Goal: Information Seeking & Learning: Compare options

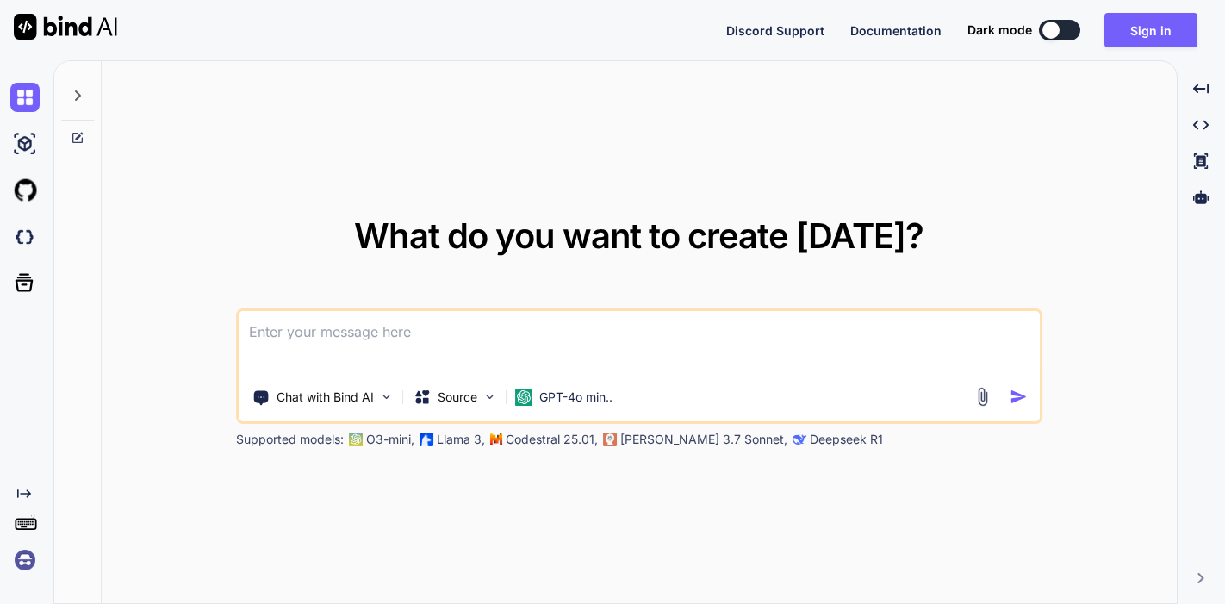
type textarea "x"
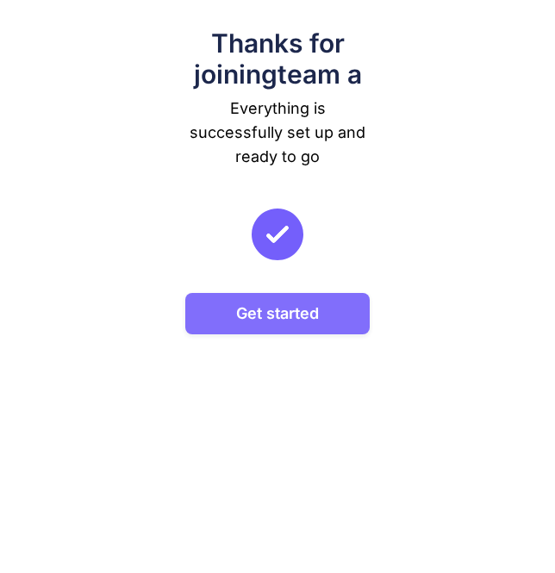
click at [308, 304] on button "Get started" at bounding box center [277, 313] width 185 height 41
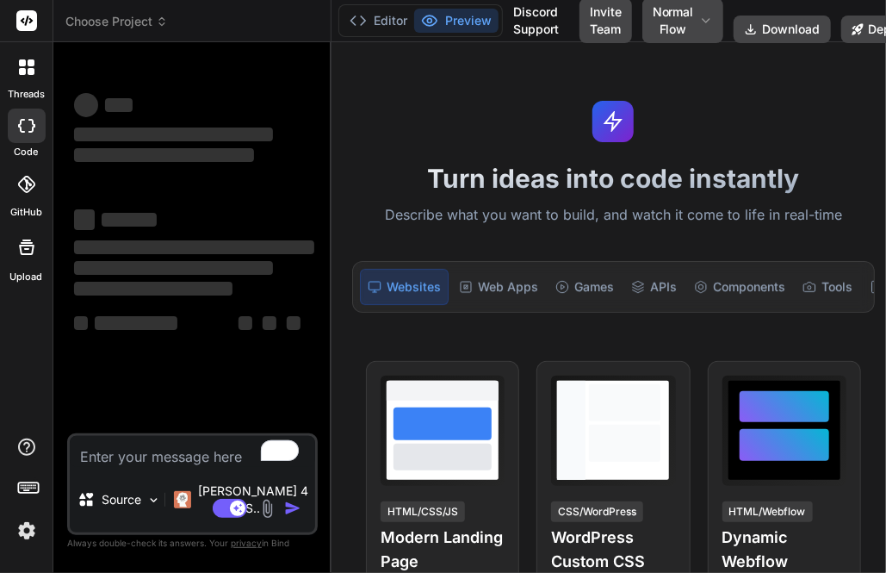
click at [24, 526] on img at bounding box center [26, 530] width 29 height 29
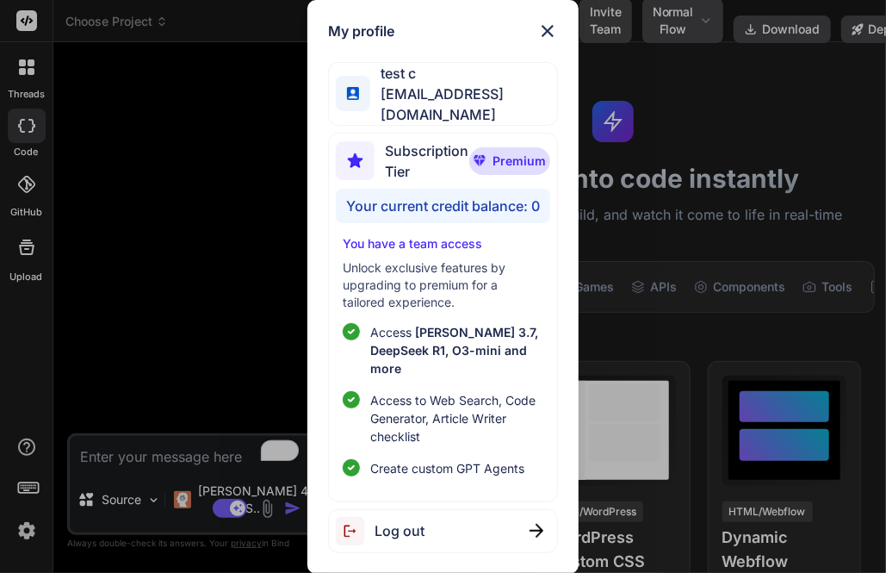
click at [431, 510] on div "Log out" at bounding box center [442, 531] width 229 height 44
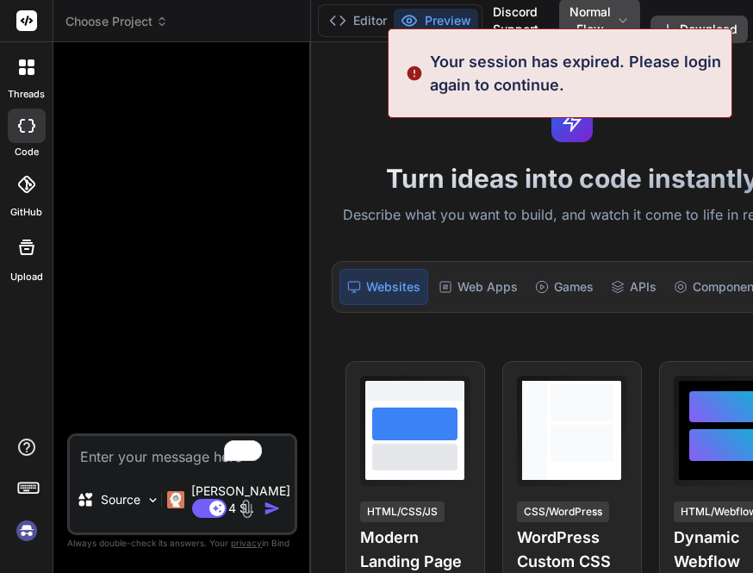
click at [18, 527] on img at bounding box center [26, 530] width 29 height 29
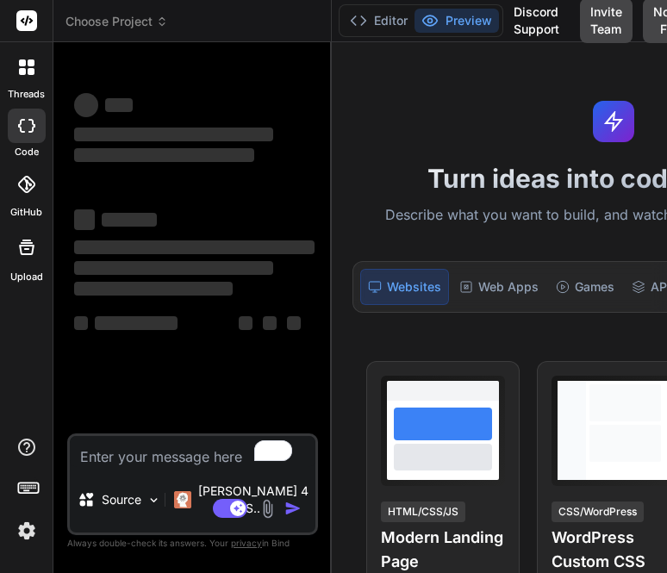
click at [154, 464] on textarea "To enrich screen reader interactions, please activate Accessibility in Grammarl…" at bounding box center [192, 451] width 245 height 31
type textarea "hi"
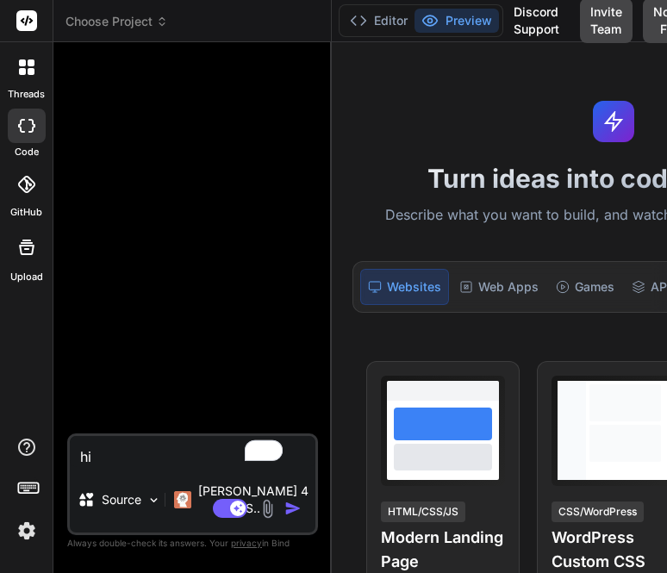
click at [22, 524] on img at bounding box center [26, 530] width 29 height 29
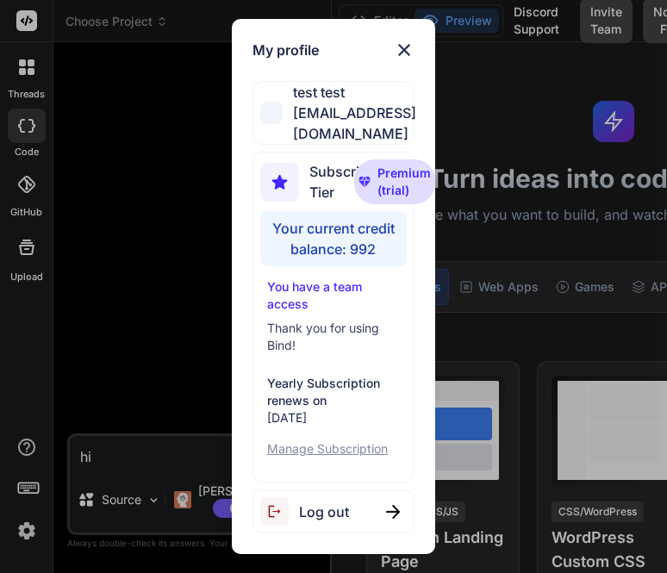
click at [103, 311] on div "My profile test test stagtest6@yopmail.com Subscription Tier Premium (trial) Yo…" at bounding box center [333, 286] width 667 height 573
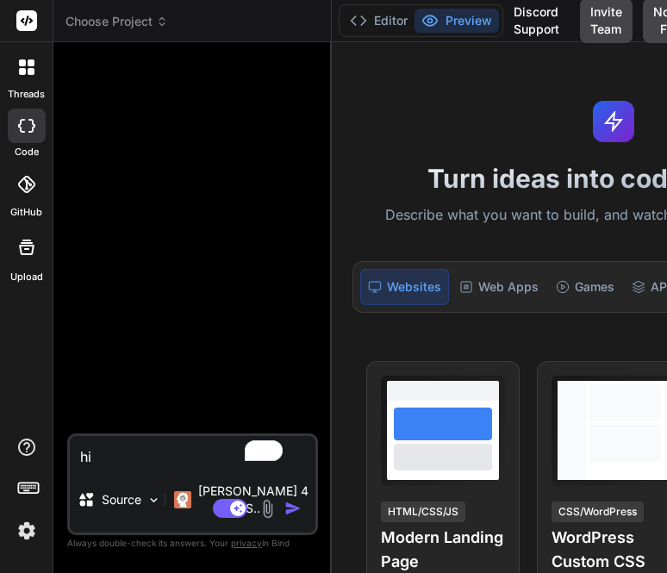
click at [133, 466] on textarea "hi" at bounding box center [192, 451] width 245 height 31
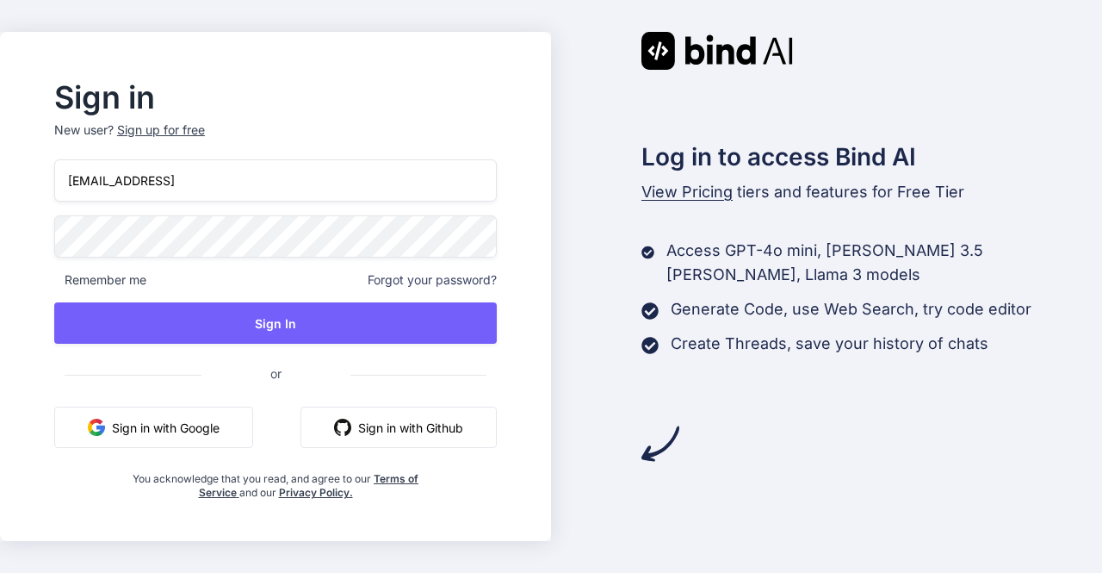
click at [218, 186] on input "app7@yopmail.coms" at bounding box center [275, 180] width 443 height 42
type input "a"
click at [121, 178] on input "stagtest@yopmail.com" at bounding box center [275, 180] width 443 height 42
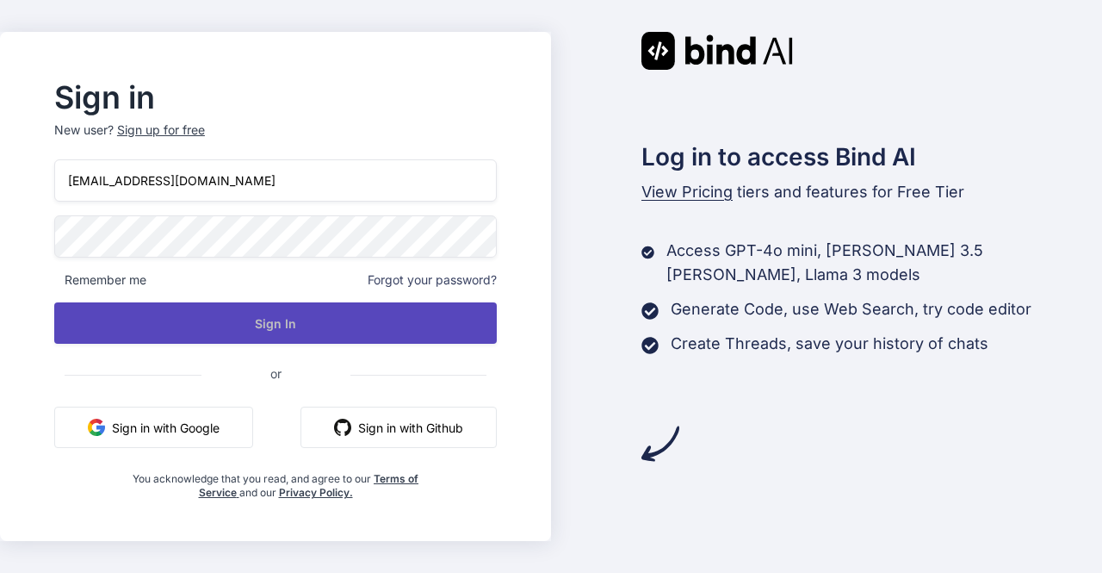
type input "[EMAIL_ADDRESS][DOMAIN_NAME]"
click at [253, 312] on button "Sign In" at bounding box center [275, 322] width 443 height 41
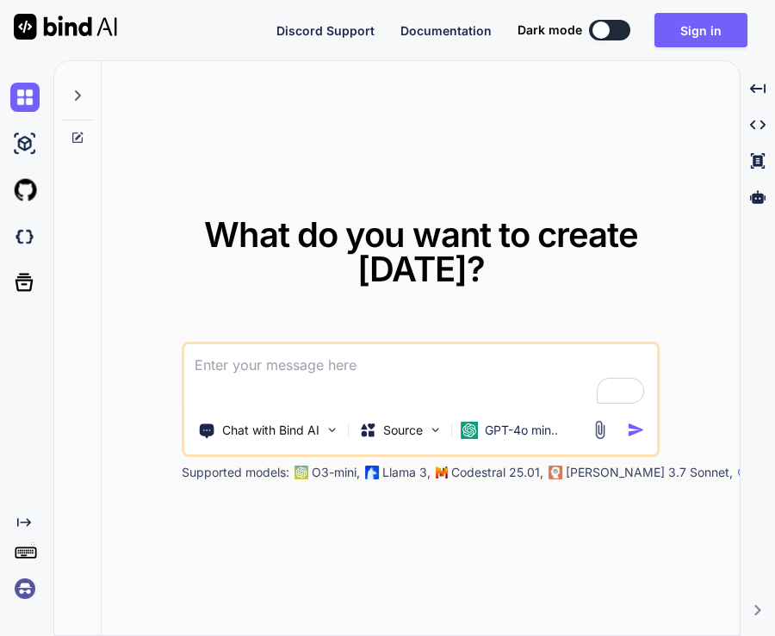
type textarea "x"
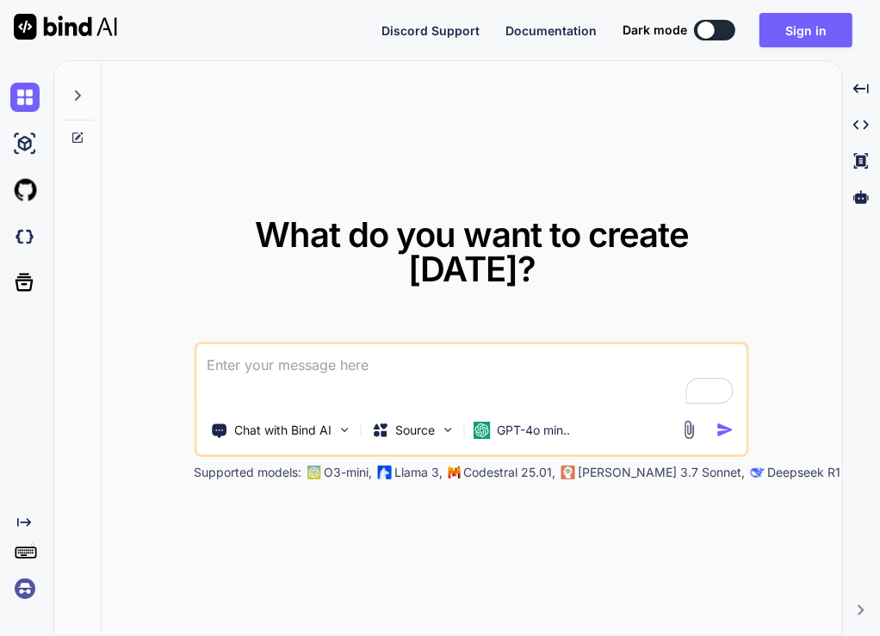
click at [20, 591] on img at bounding box center [24, 588] width 29 height 29
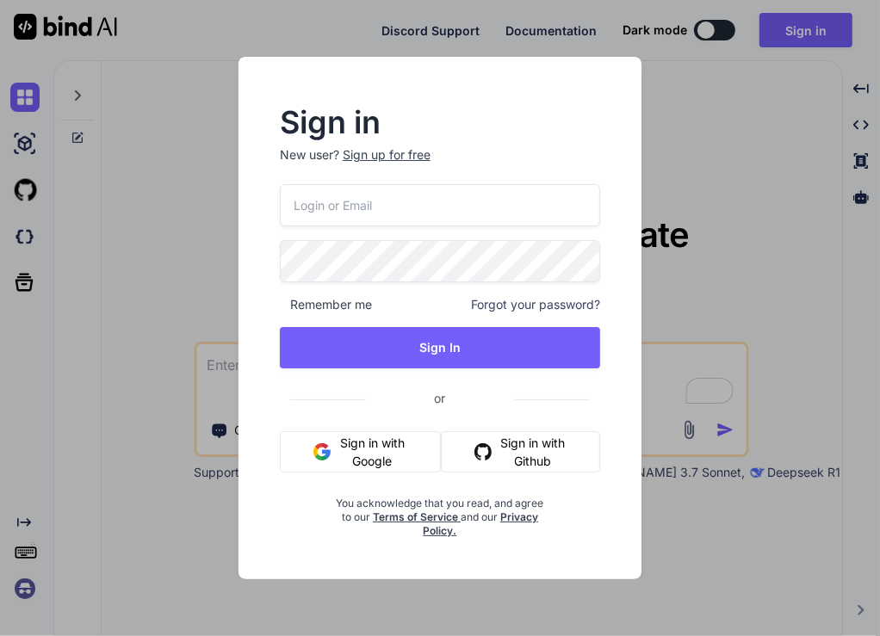
type input "appsumo_5@yopmail.com"
click at [456, 216] on input "appsumo_5@yopmail.com" at bounding box center [440, 205] width 321 height 42
type textarea "x"
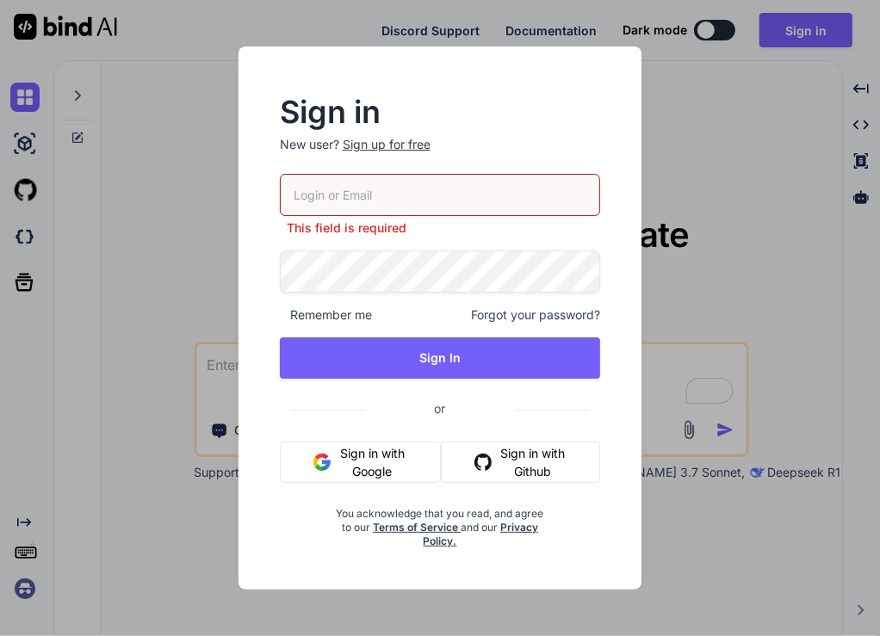
click at [401, 195] on input "email" at bounding box center [440, 195] width 321 height 42
paste input "inseiong@gmail.com"
type input "inseiong@gmail.com"
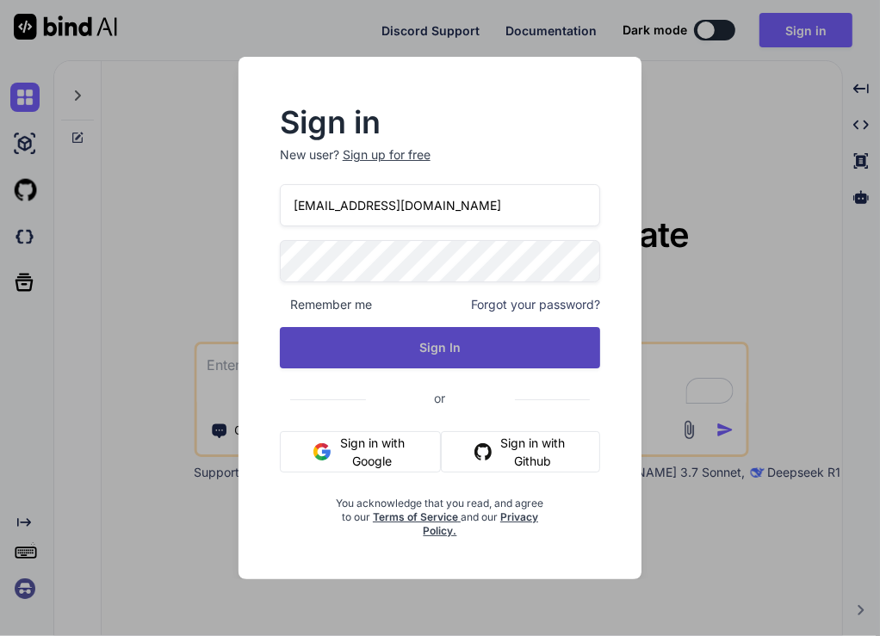
click at [346, 338] on button "Sign In" at bounding box center [440, 347] width 321 height 41
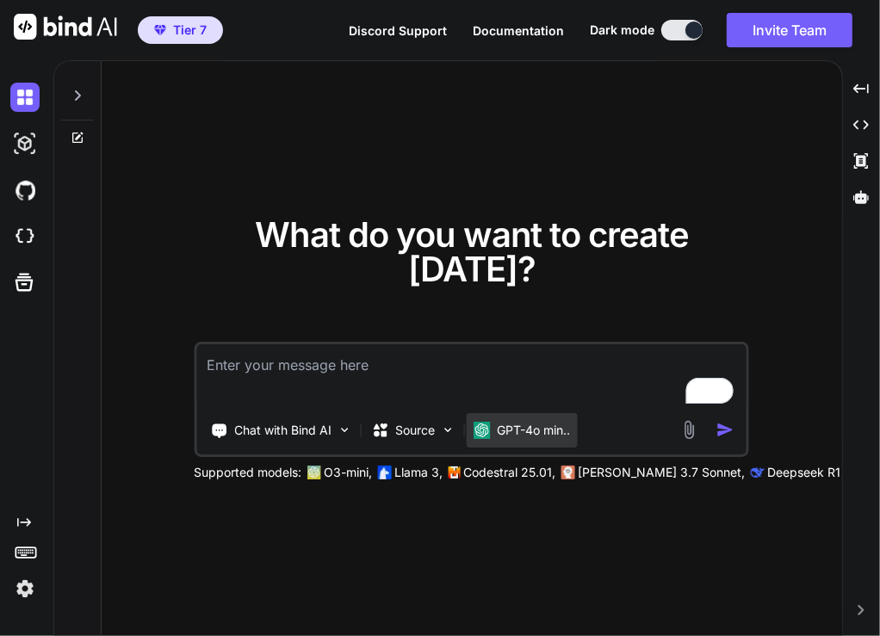
click at [518, 422] on p "GPT-4o min.." at bounding box center [533, 430] width 73 height 17
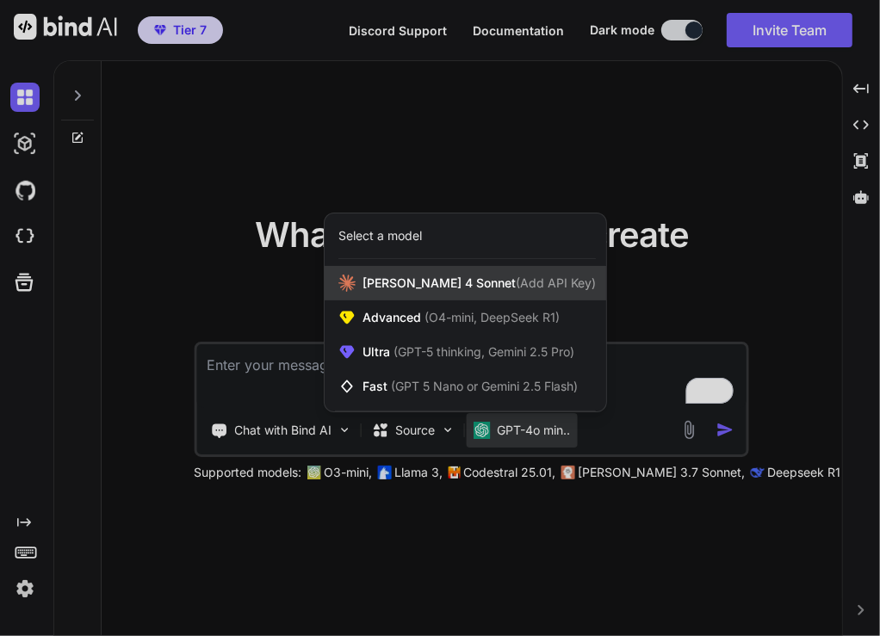
click at [399, 277] on span "Claude 4 Sonnet (Add API Key)" at bounding box center [479, 283] width 233 height 17
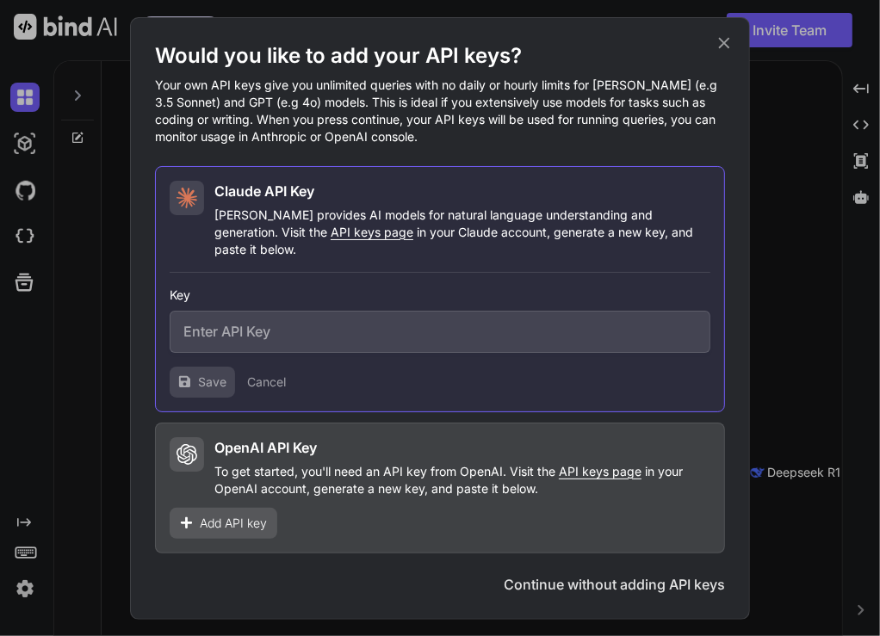
click at [588, 292] on div "Would you like to add your API keys? Your own API keys give you unlimited queri…" at bounding box center [440, 318] width 880 height 636
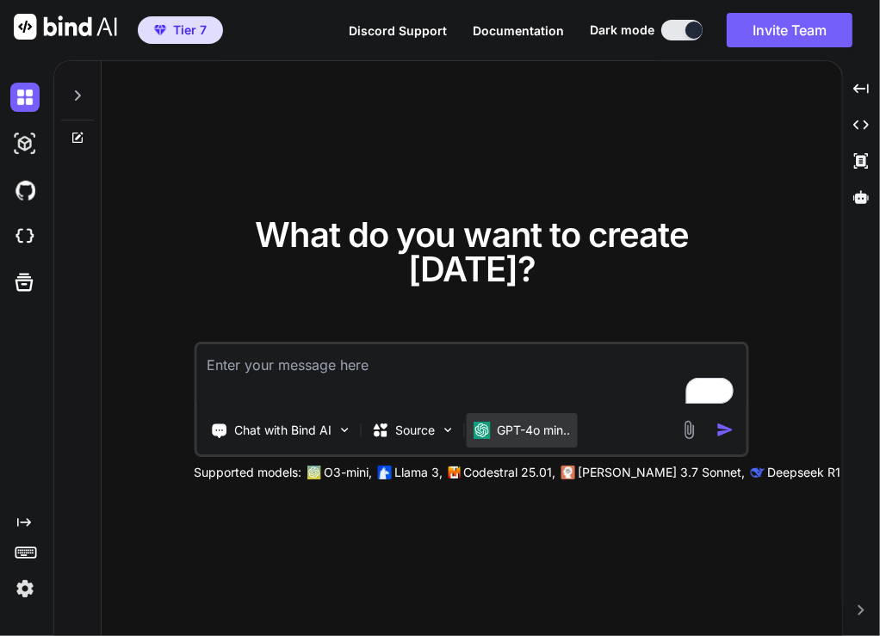
click at [516, 413] on div "GPT-4o min.." at bounding box center [521, 430] width 111 height 34
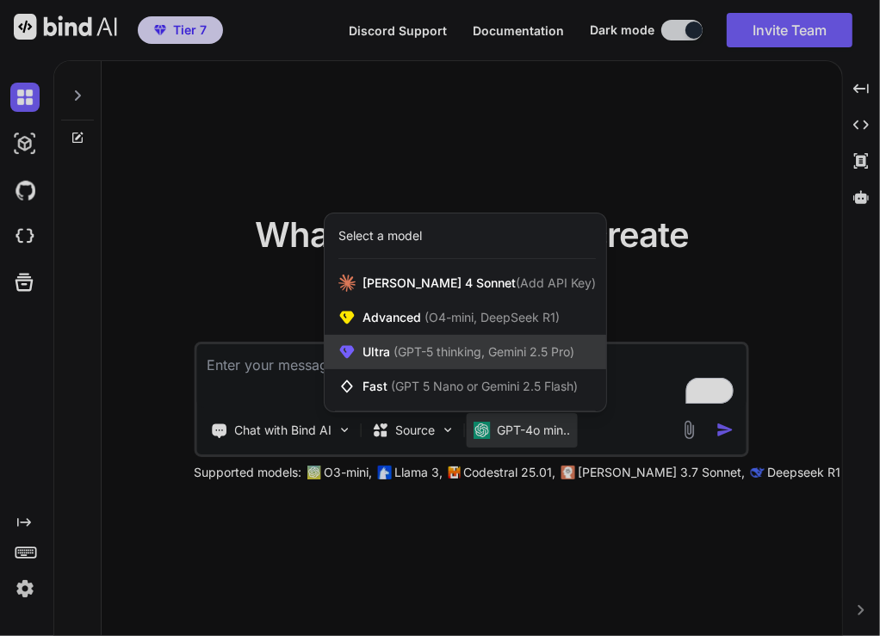
click at [457, 348] on span "(GPT-5 thinking, Gemini 2.5 Pro)" at bounding box center [482, 351] width 184 height 15
type textarea "x"
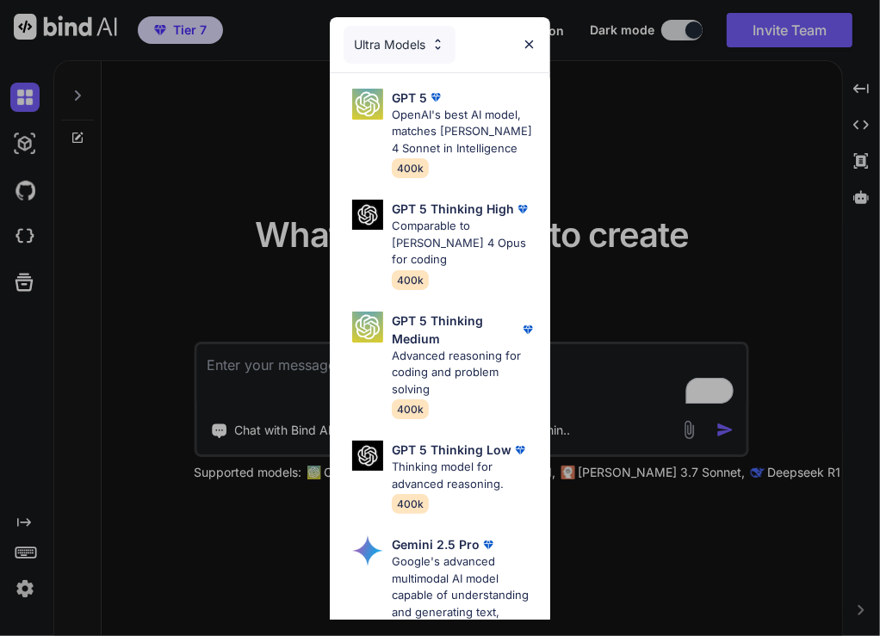
click at [427, 185] on div "GPT 5 OpenAI's best AI model, matches Claude 4 Sonnet in Intelligence 400k GPT …" at bounding box center [440, 563] width 220 height 980
click at [427, 218] on p "GPT 5 Thinking High" at bounding box center [453, 209] width 122 height 18
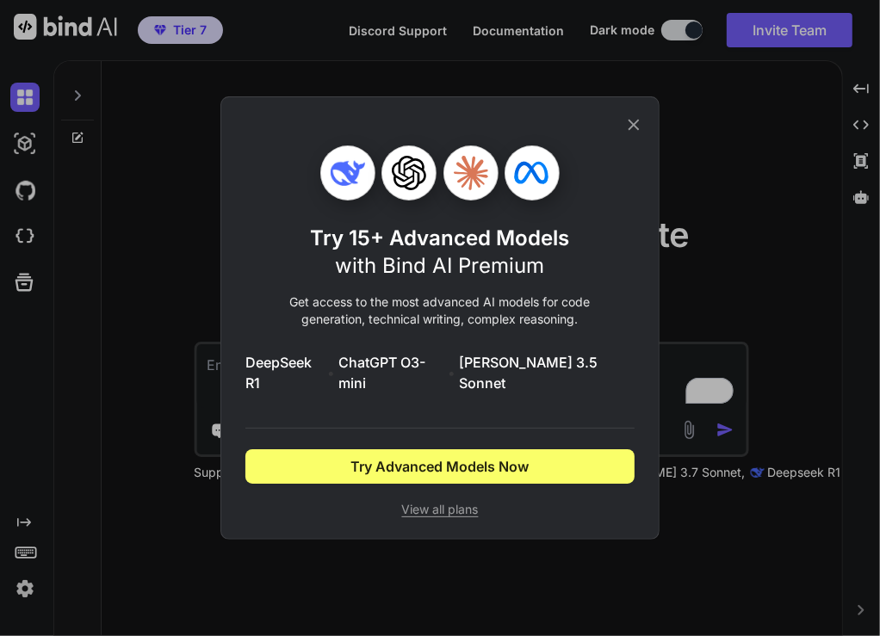
click at [588, 134] on icon at bounding box center [633, 124] width 19 height 19
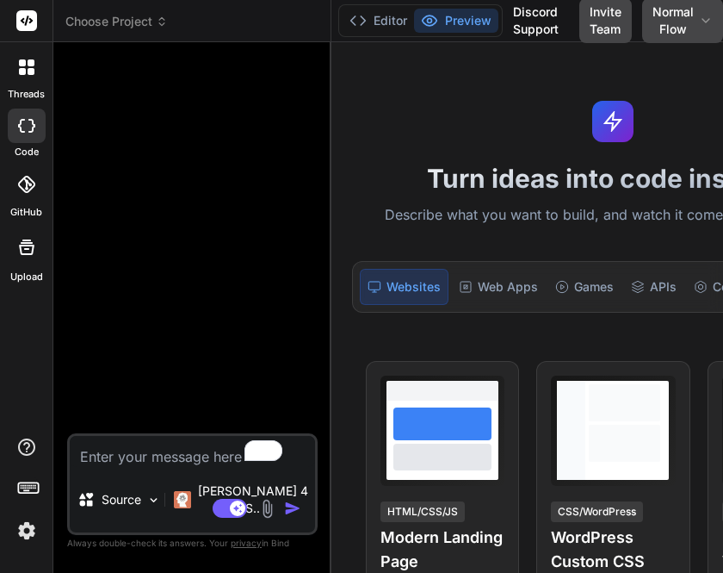
click at [188, 467] on textarea "To enrich screen reader interactions, please activate Accessibility in Grammarl…" at bounding box center [192, 451] width 245 height 31
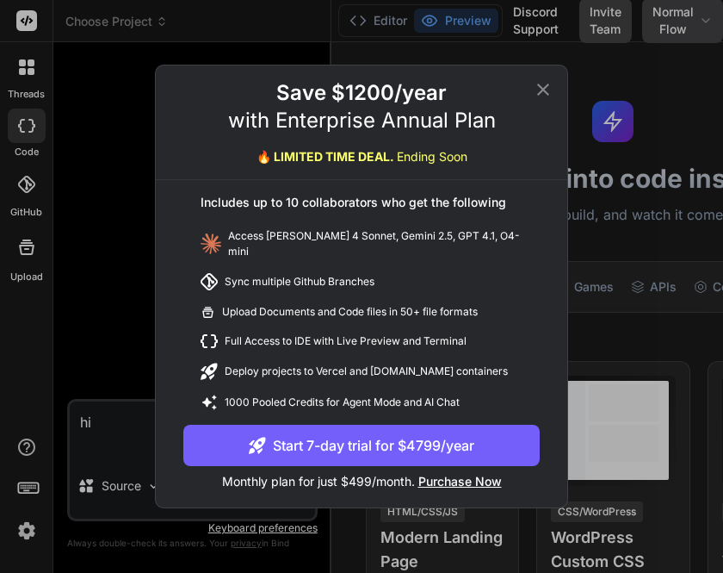
type textarea "hi"
click at [76, 392] on div "Save $1200/year with Enterprise Annual Plan 🔥 LIMITED TIME DEAL. Ending Soon In…" at bounding box center [361, 286] width 723 height 573
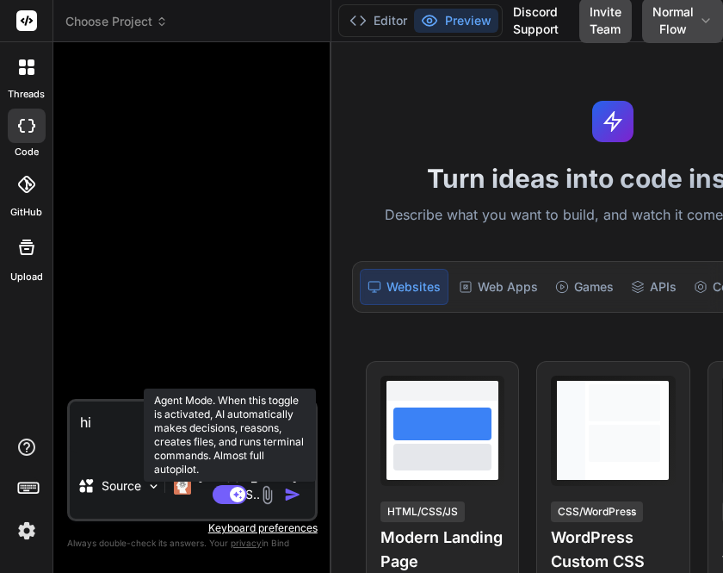
click at [213, 493] on rect at bounding box center [230, 494] width 34 height 19
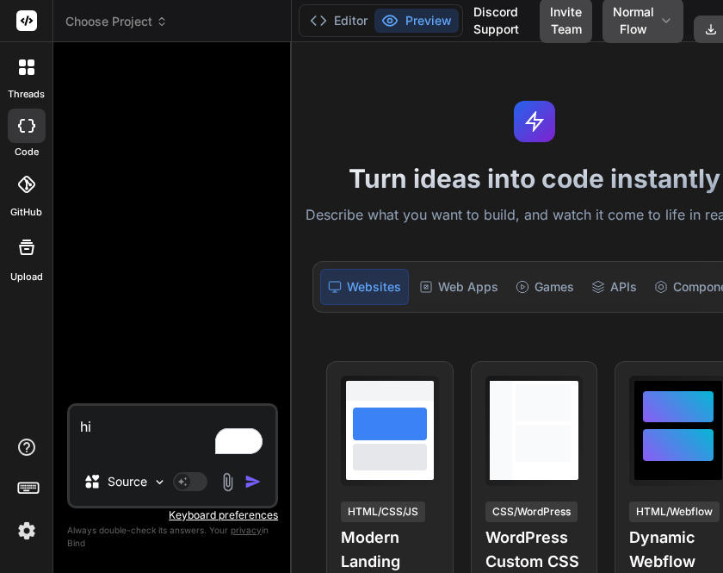
click at [111, 438] on textarea "hi" at bounding box center [173, 432] width 206 height 52
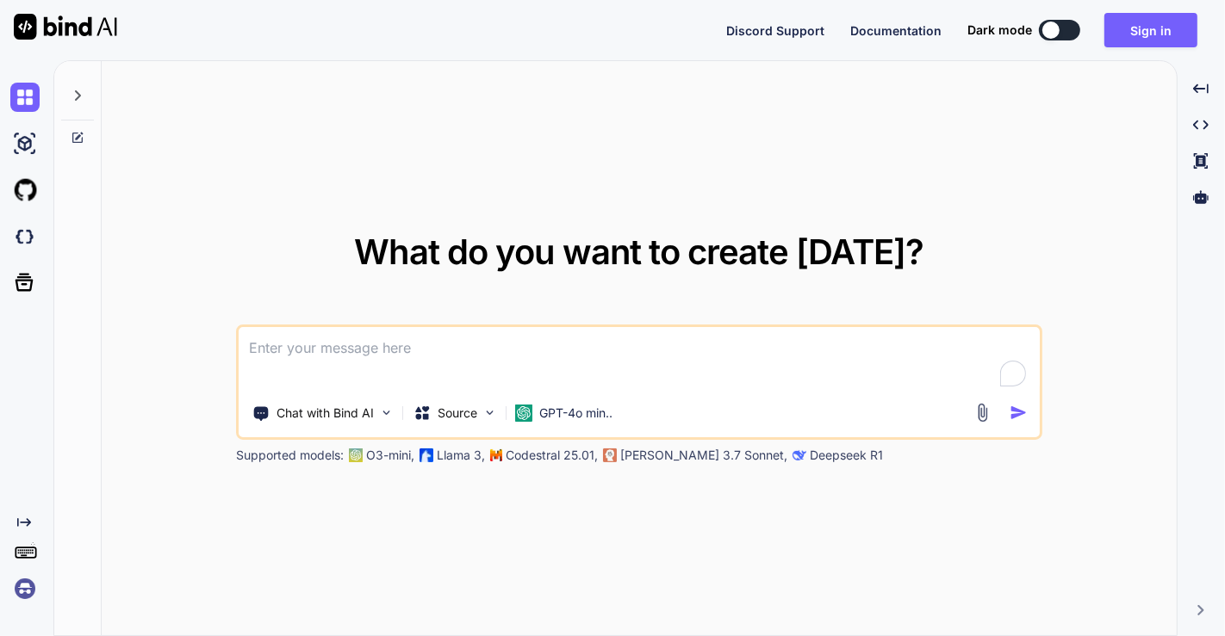
click at [26, 581] on img at bounding box center [24, 588] width 29 height 29
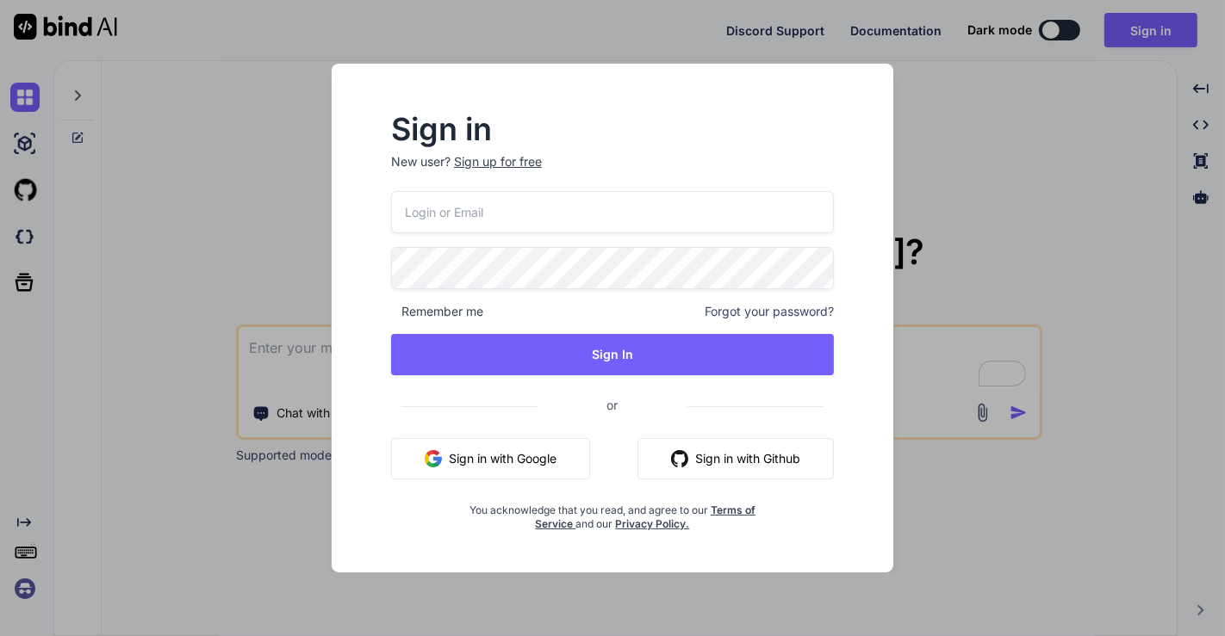
type input "[EMAIL_ADDRESS][DOMAIN_NAME]"
drag, startPoint x: 551, startPoint y: 222, endPoint x: 386, endPoint y: 193, distance: 167.9
click at [386, 193] on div "Sign in New user? Sign up for free [EMAIL_ADDRESS][DOMAIN_NAME] Remember me For…" at bounding box center [612, 323] width 498 height 416
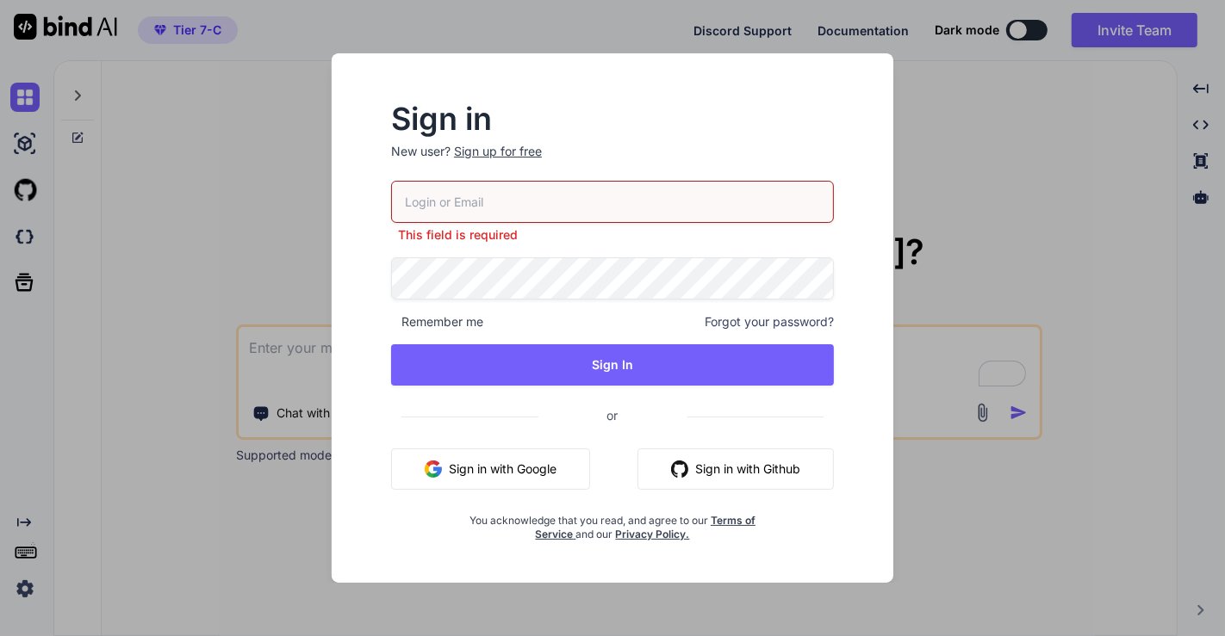
click at [228, 220] on div "Sign in New user? Sign up for free This field is required Remember me Forgot yo…" at bounding box center [612, 318] width 1225 height 636
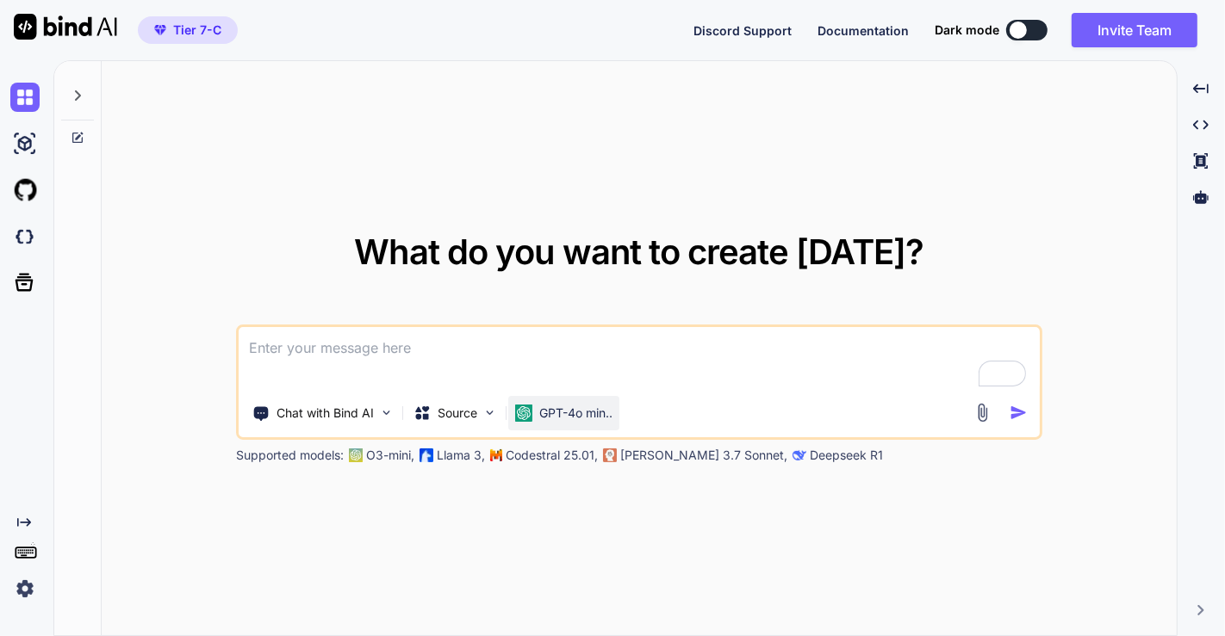
click at [566, 417] on p "GPT-4o min.." at bounding box center [575, 413] width 73 height 17
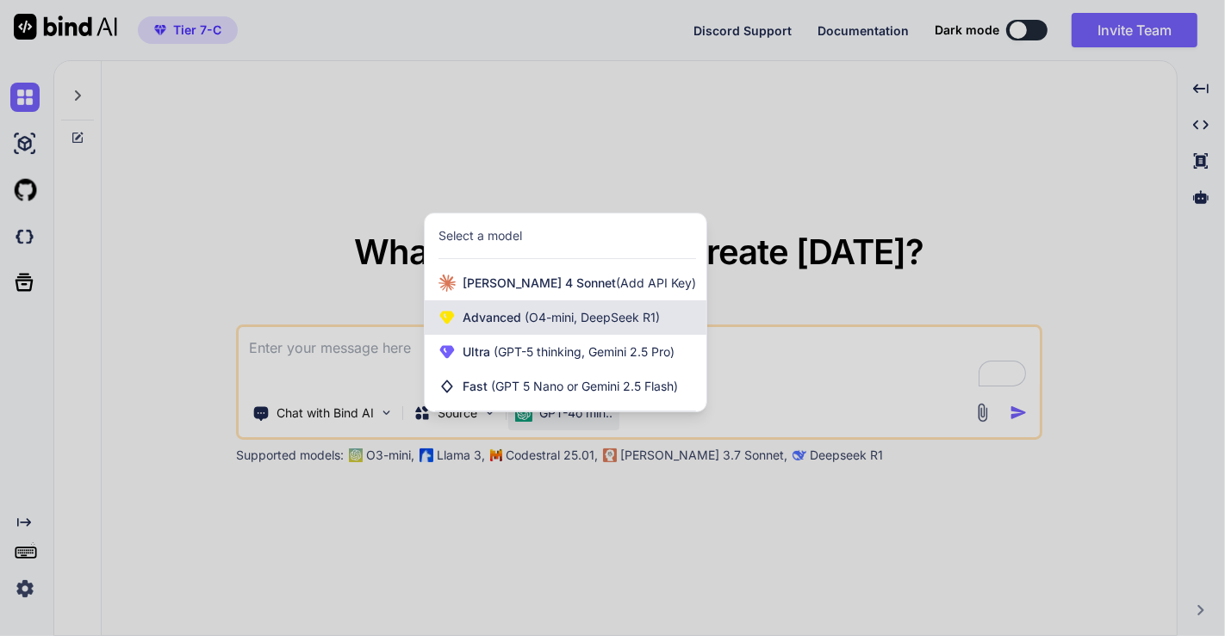
click at [534, 331] on div "Advanced (O4-mini, DeepSeek R1)" at bounding box center [566, 318] width 282 height 34
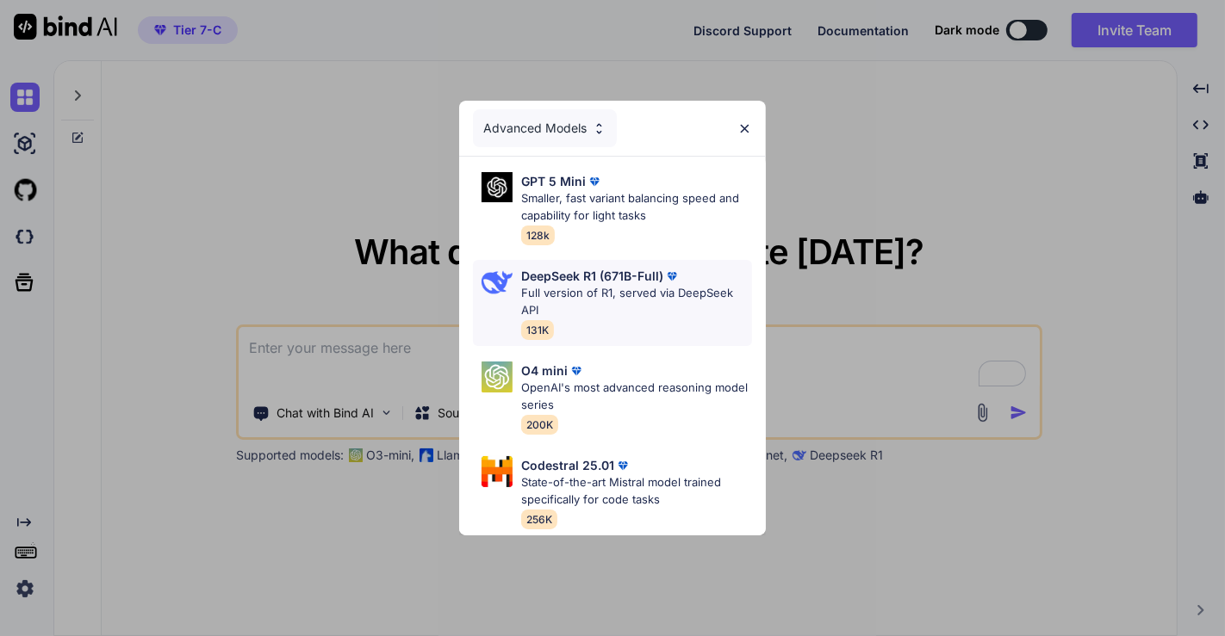
click at [584, 269] on p "DeepSeek R1 (671B-Full)" at bounding box center [592, 276] width 142 height 18
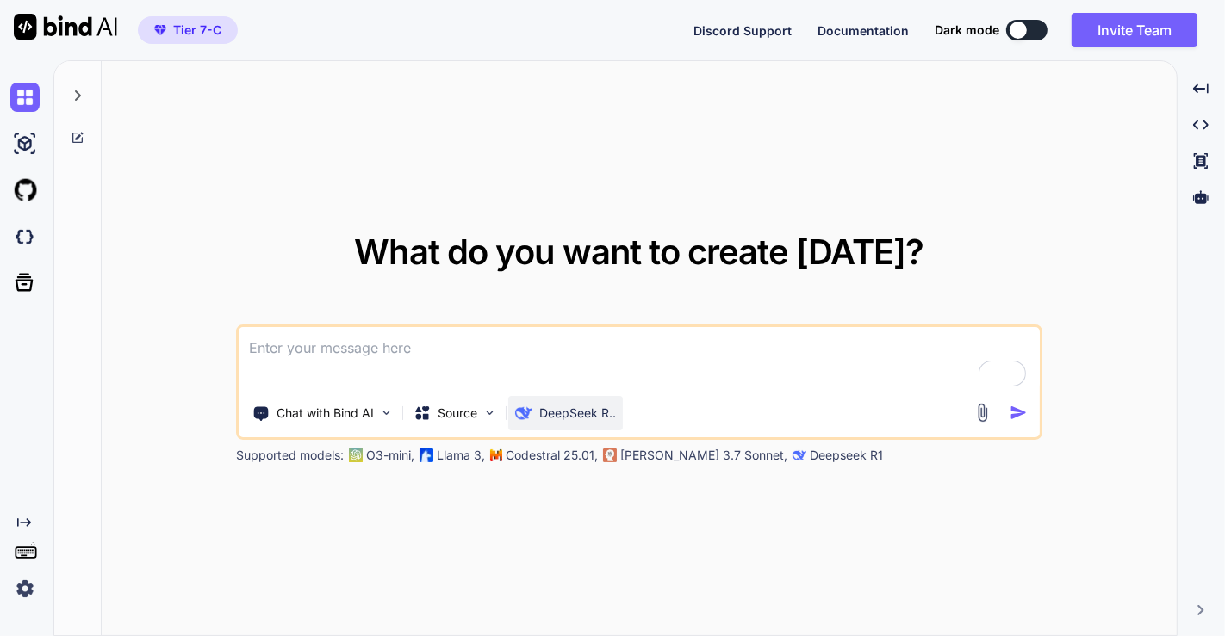
click at [587, 408] on p "DeepSeek R.." at bounding box center [577, 413] width 77 height 17
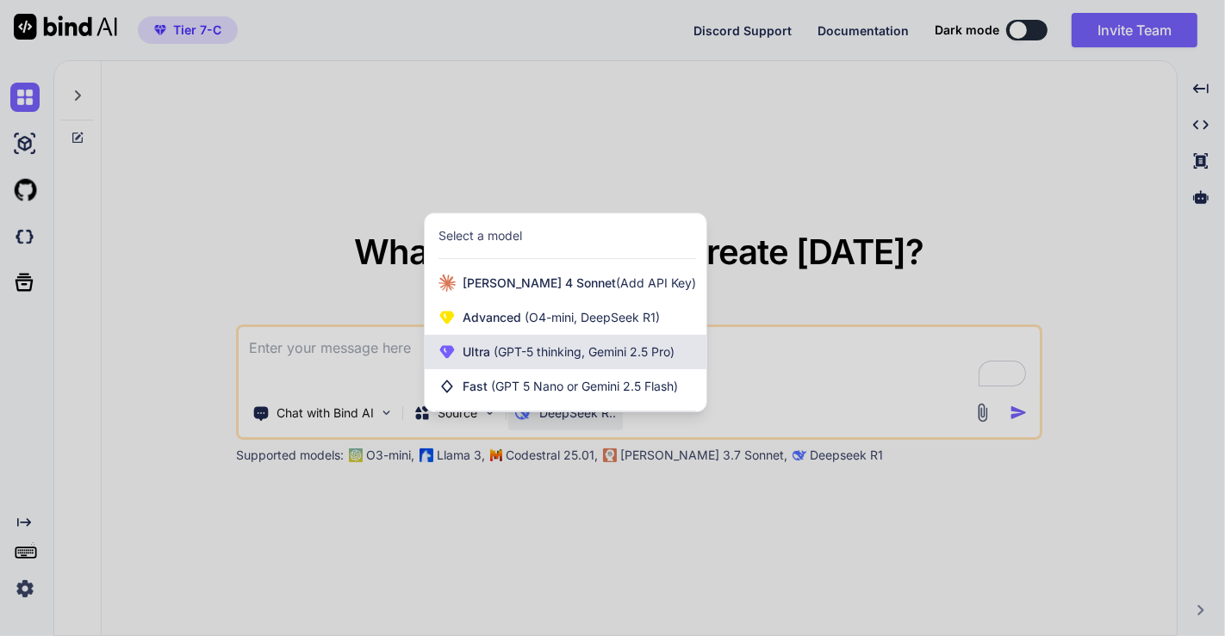
click at [529, 356] on span "(GPT-5 thinking, Gemini 2.5 Pro)" at bounding box center [582, 351] width 184 height 15
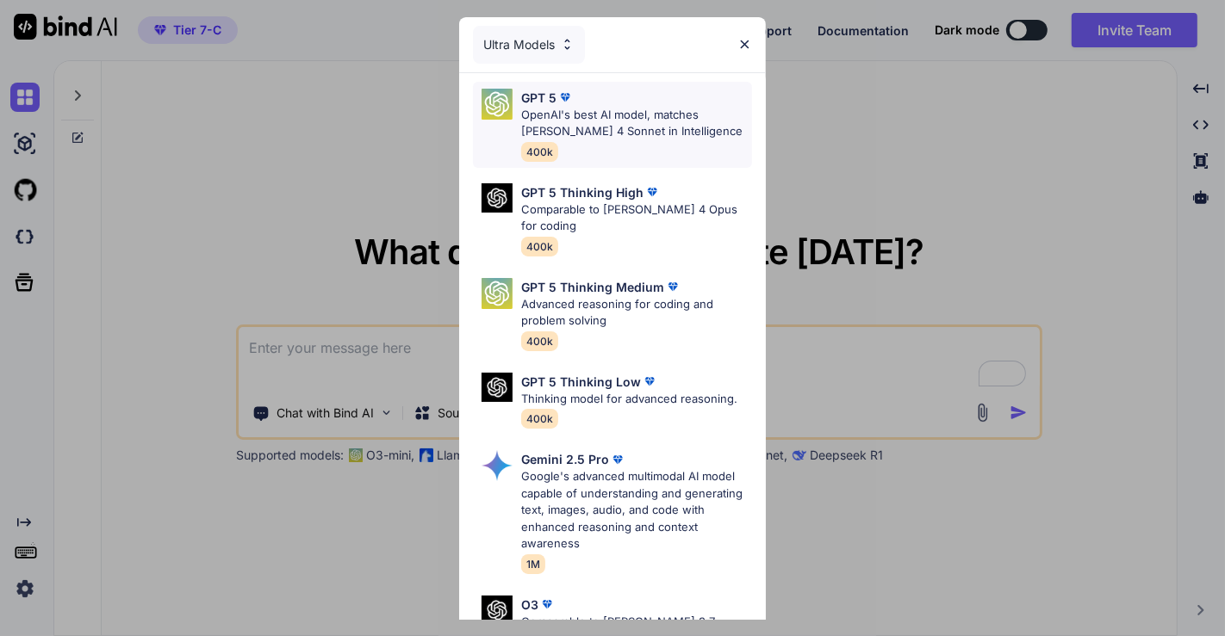
click at [570, 120] on p "OpenAI's best AI model, matches [PERSON_NAME] 4 Sonnet in Intelligence" at bounding box center [636, 124] width 231 height 34
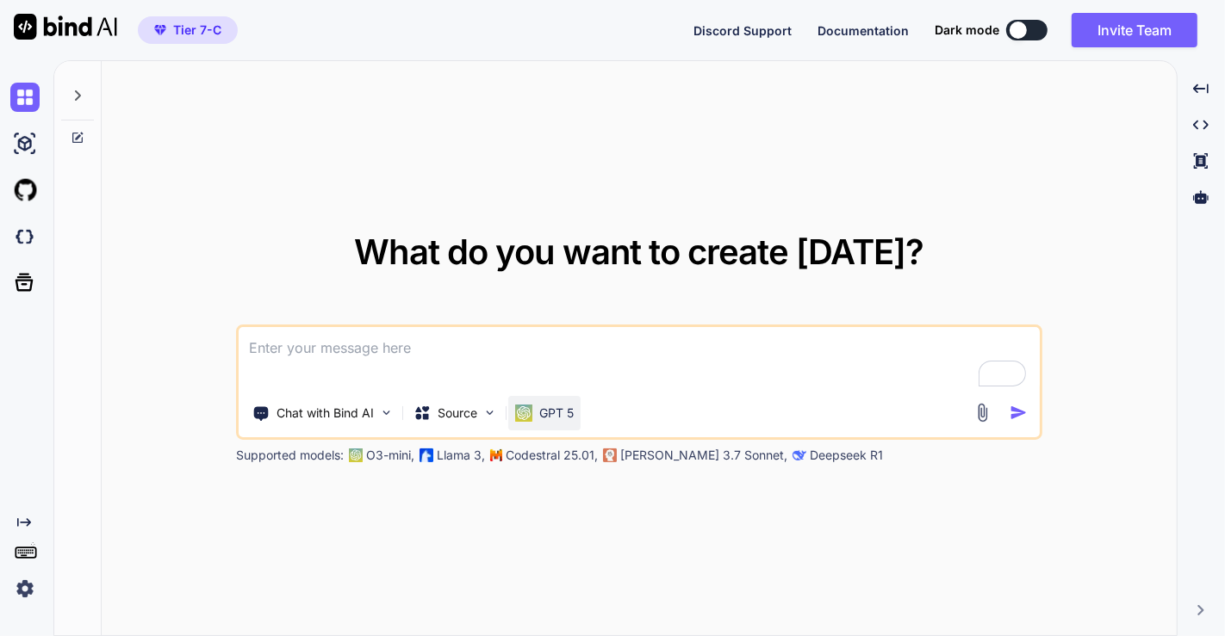
click at [549, 409] on p "GPT 5" at bounding box center [556, 413] width 34 height 17
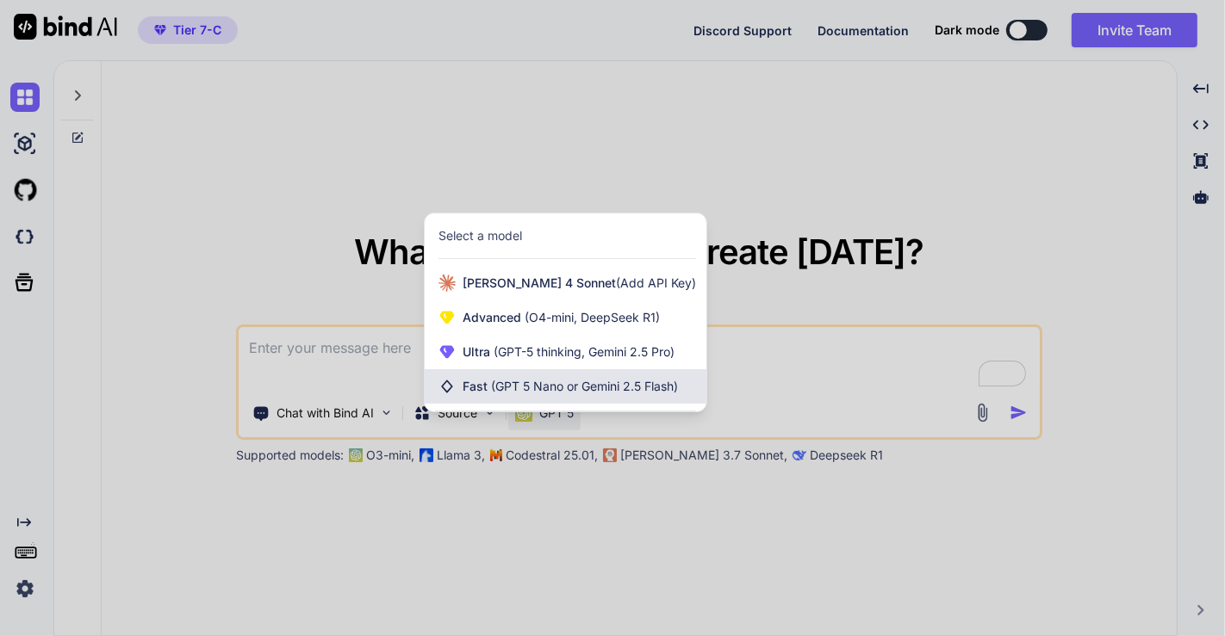
click at [531, 389] on span "(GPT 5 Nano or Gemini 2.5 Flash)" at bounding box center [584, 386] width 187 height 15
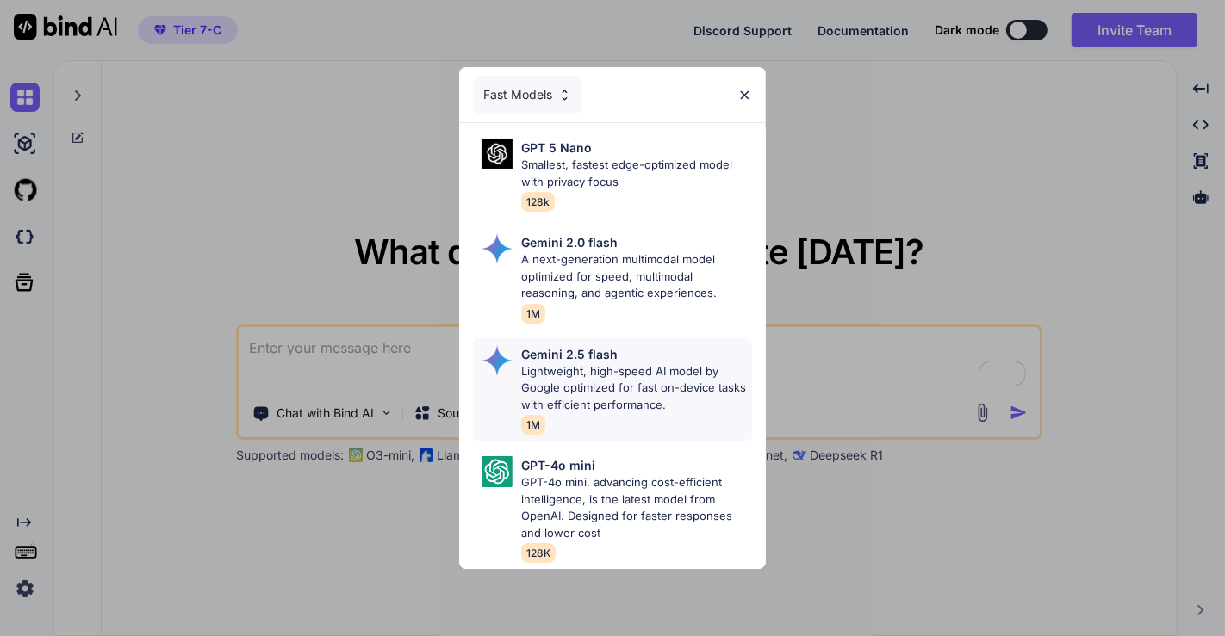
click at [521, 345] on p "Gemini 2.5 flash" at bounding box center [569, 354] width 96 height 18
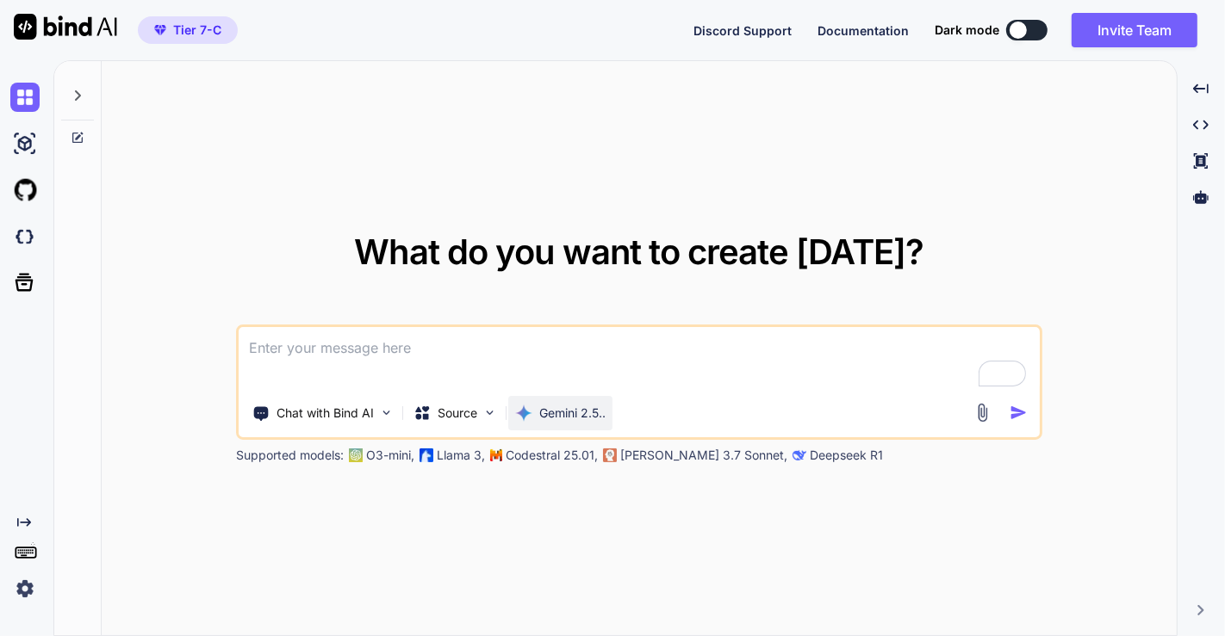
click at [566, 406] on p "Gemini 2.5.." at bounding box center [572, 413] width 66 height 17
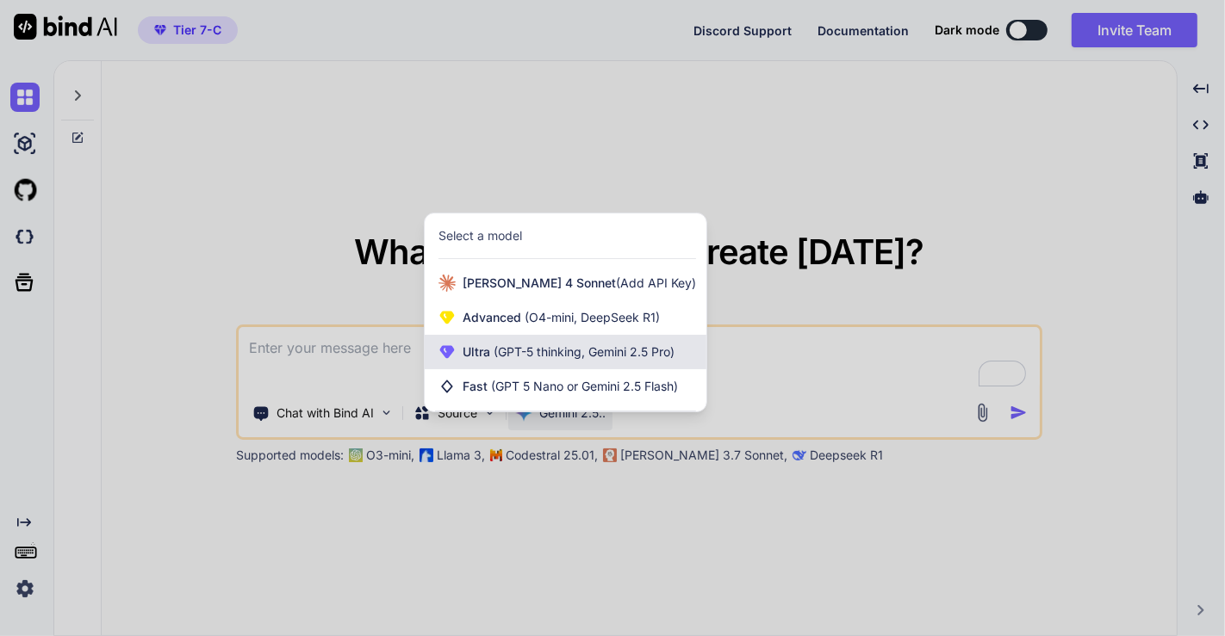
click at [520, 347] on span "(GPT-5 thinking, Gemini 2.5 Pro)" at bounding box center [582, 351] width 184 height 15
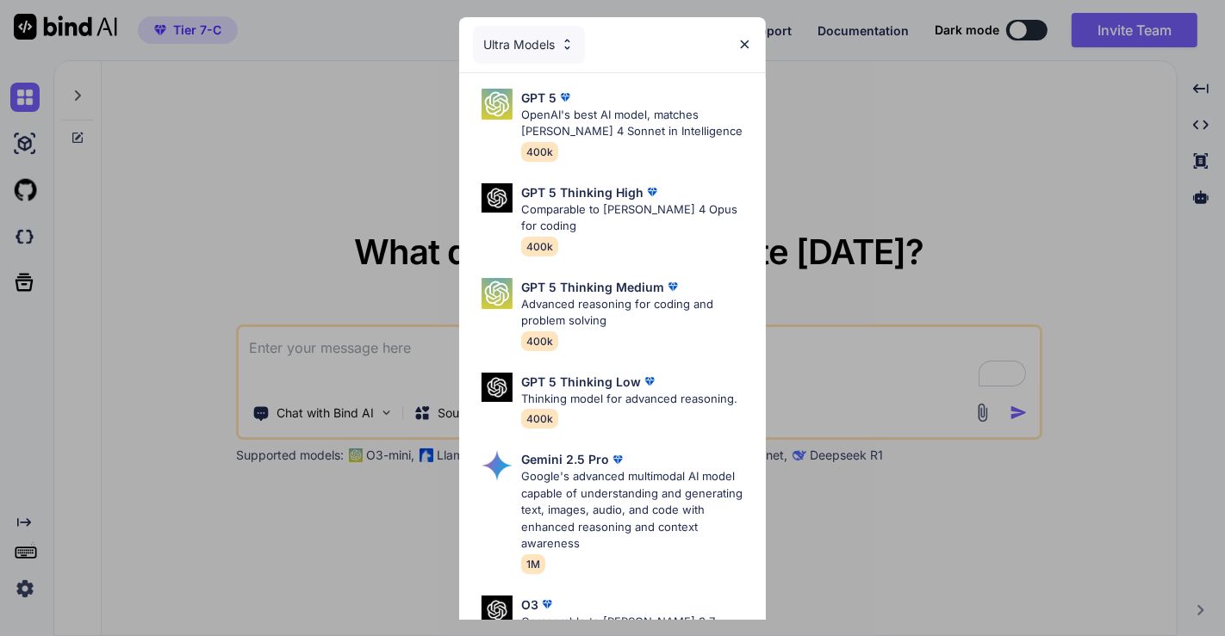
scroll to position [225, 0]
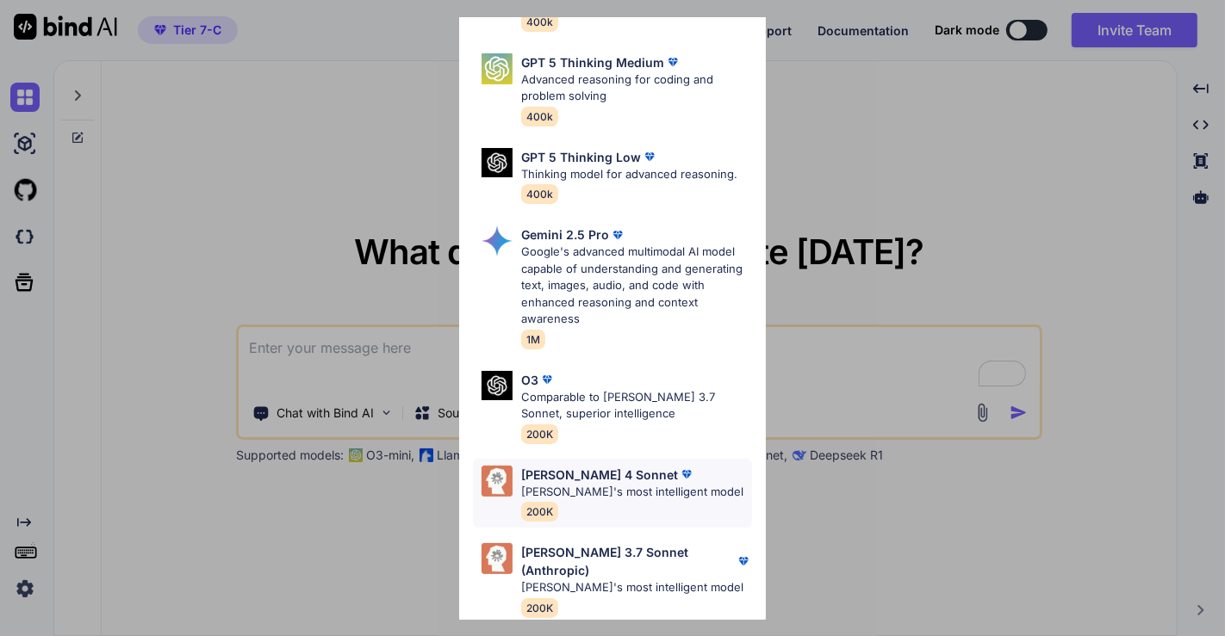
click at [590, 515] on div "[PERSON_NAME] 4 Sonnet [PERSON_NAME]'s most intelligent model 200K" at bounding box center [632, 494] width 222 height 56
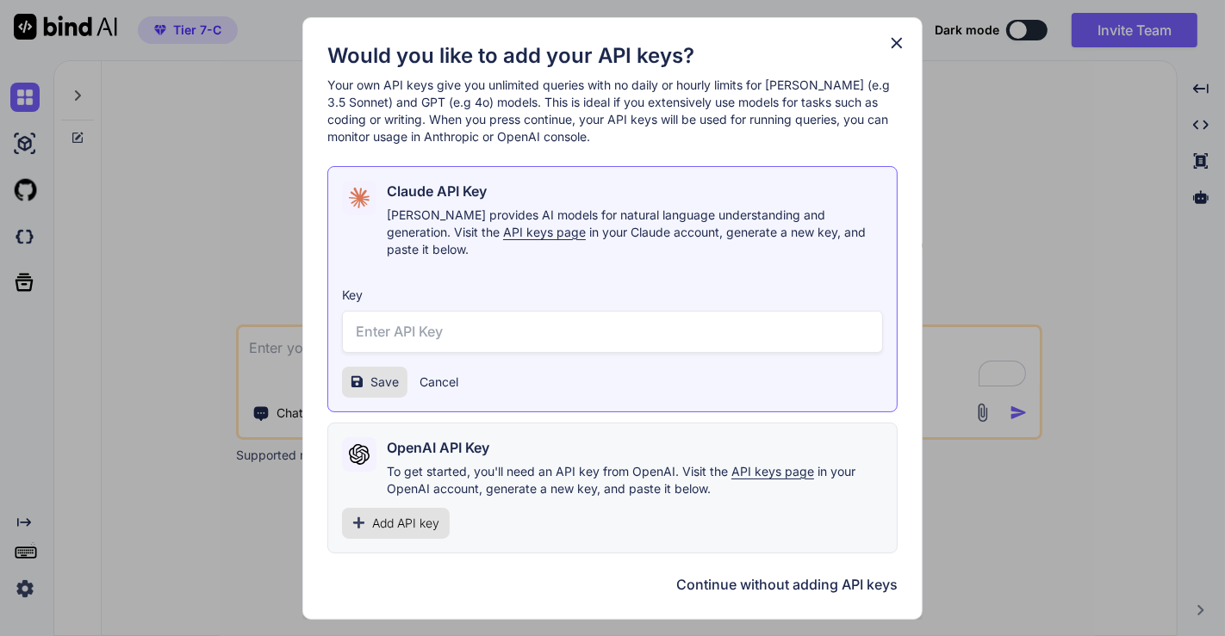
click at [896, 53] on icon at bounding box center [896, 43] width 19 height 19
